Goal: Task Accomplishment & Management: Use online tool/utility

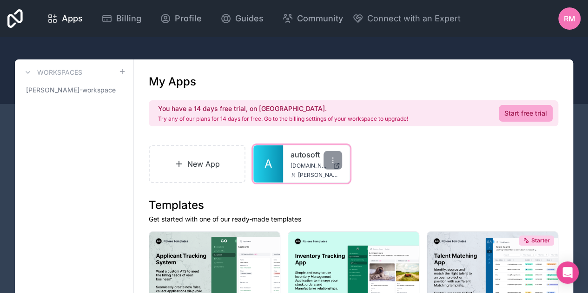
click at [310, 165] on span "[DOMAIN_NAME]" at bounding box center [309, 165] width 38 height 7
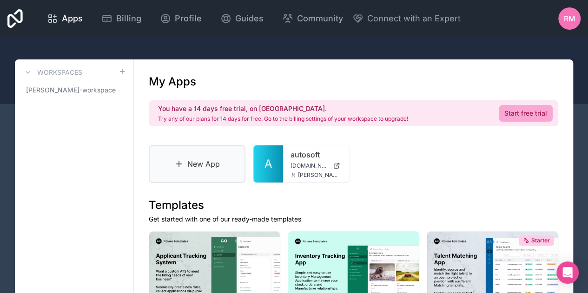
click at [190, 169] on link "New App" at bounding box center [197, 164] width 97 height 38
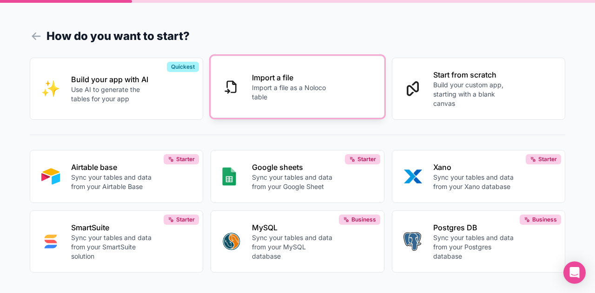
click at [282, 108] on button "Import a file Import a file as a Noloco table" at bounding box center [297, 87] width 173 height 62
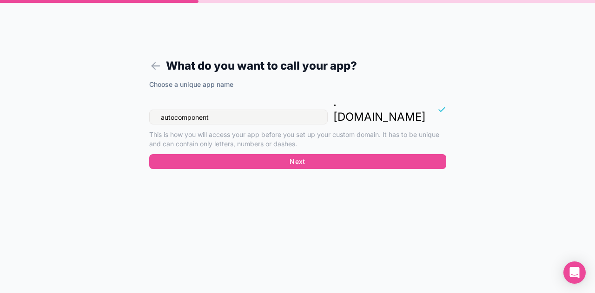
click at [274, 110] on input "autocomponent" at bounding box center [238, 117] width 178 height 15
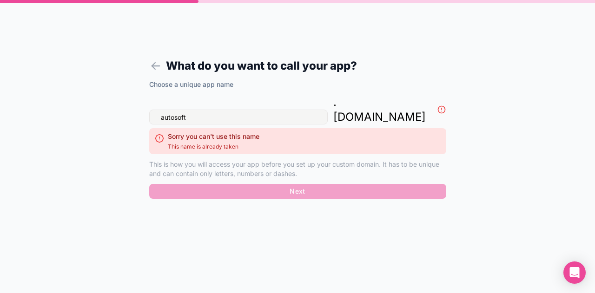
type input "autosoft1"
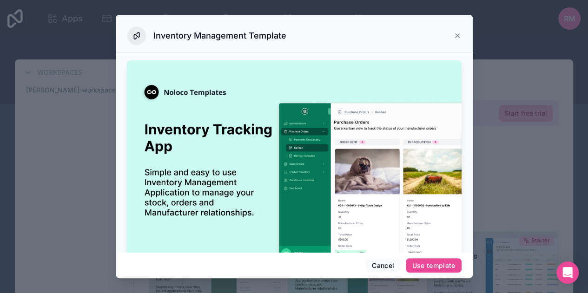
click at [457, 37] on icon at bounding box center [457, 35] width 7 height 7
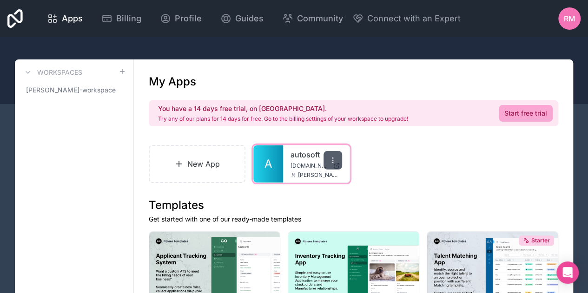
click at [336, 159] on div at bounding box center [332, 160] width 19 height 19
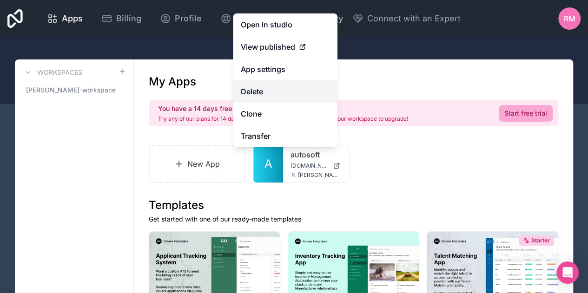
click at [301, 96] on button "Delete" at bounding box center [285, 91] width 104 height 22
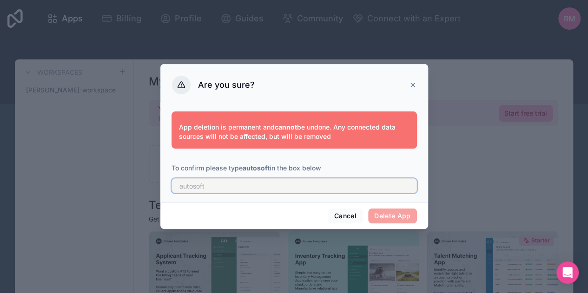
click at [252, 189] on input "text" at bounding box center [294, 185] width 245 height 15
type input "autosoft"
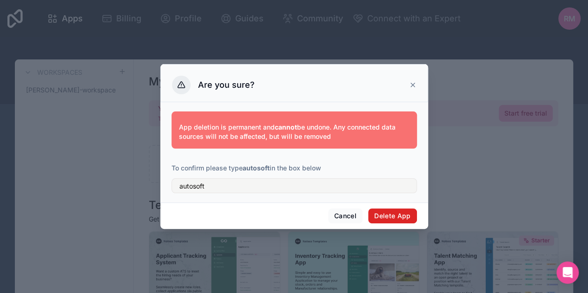
click at [396, 221] on button "Delete App" at bounding box center [392, 216] width 49 height 15
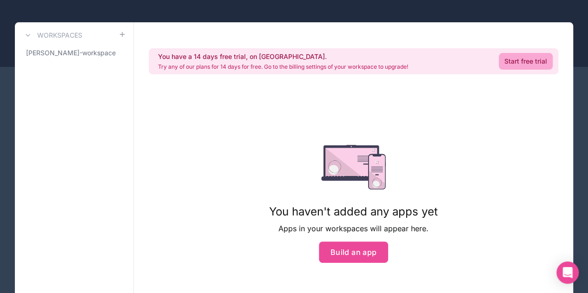
scroll to position [56, 0]
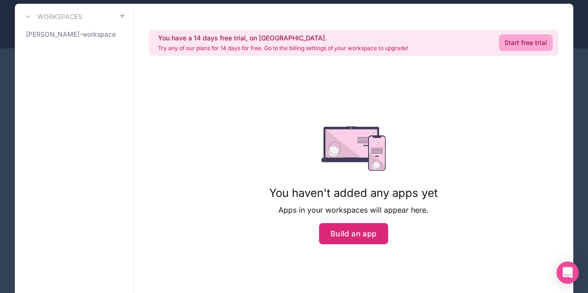
click at [360, 237] on button "Build an app" at bounding box center [354, 233] width 70 height 21
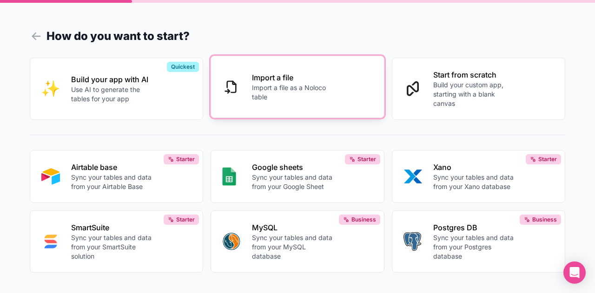
click at [292, 90] on p "Import a file as a Noloco table" at bounding box center [293, 92] width 83 height 19
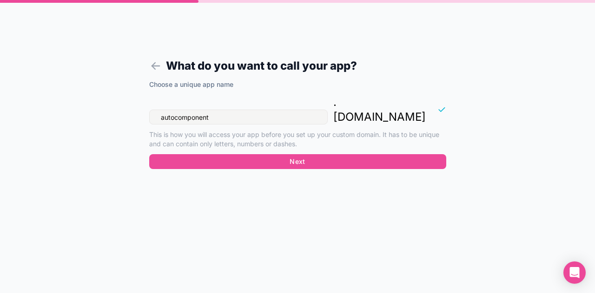
click at [231, 110] on input "autocomponent" at bounding box center [238, 117] width 178 height 15
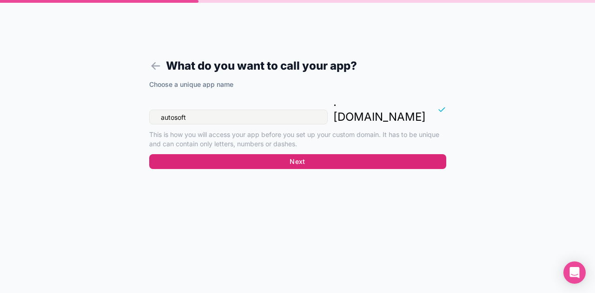
type input "autosoft"
click at [271, 154] on button "Next" at bounding box center [297, 161] width 297 height 15
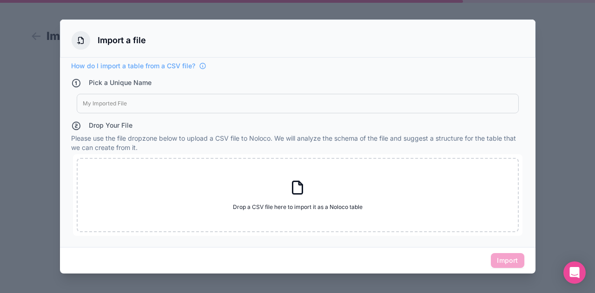
click at [156, 102] on div at bounding box center [298, 103] width 430 height 7
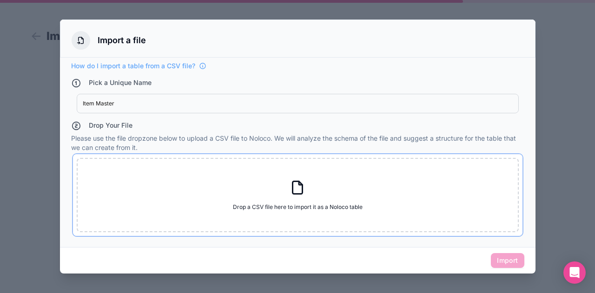
click at [299, 184] on icon at bounding box center [301, 184] width 4 height 4
type input "C:\fakepath\item_master.csv"
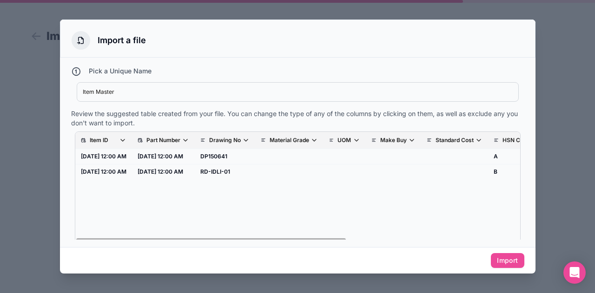
scroll to position [18, 0]
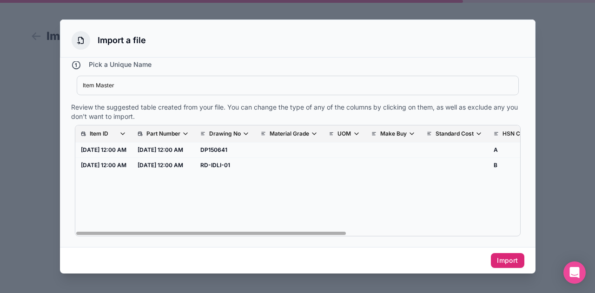
click at [503, 261] on button "Import" at bounding box center [507, 260] width 33 height 15
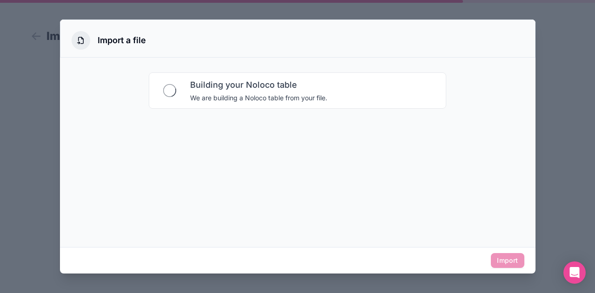
scroll to position [0, 0]
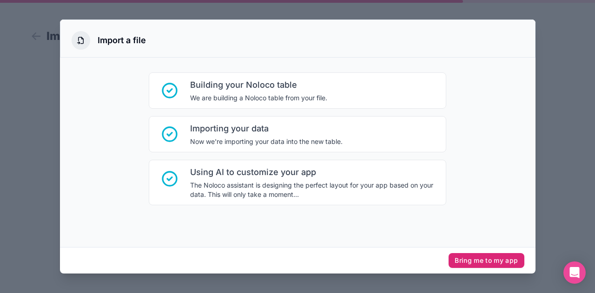
click at [503, 261] on button "Bring me to my app" at bounding box center [486, 260] width 75 height 15
